Goal: Task Accomplishment & Management: Manage account settings

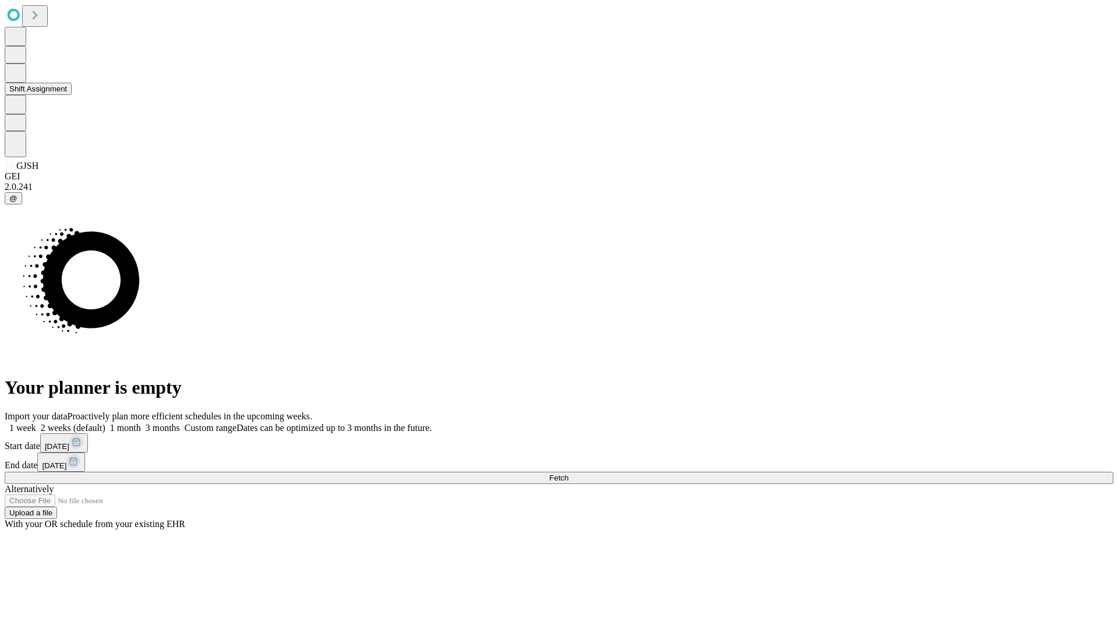
click at [72, 95] on button "Shift Assignment" at bounding box center [38, 89] width 67 height 12
